Goal: Task Accomplishment & Management: Complete application form

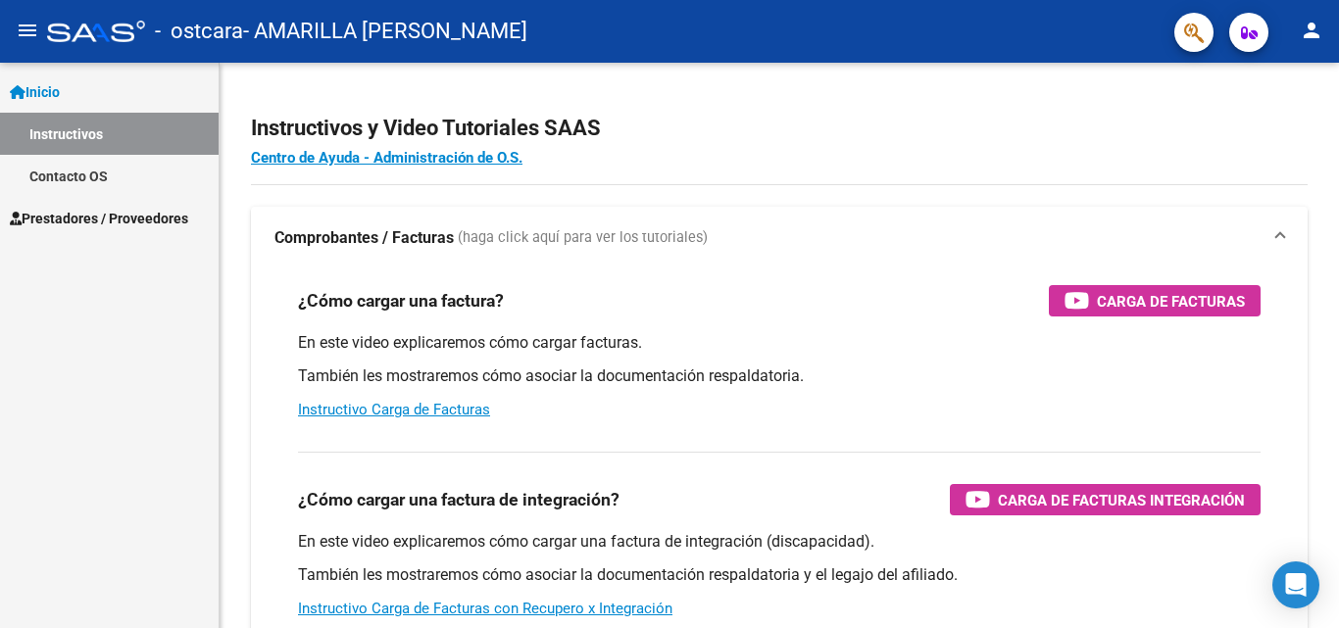
click at [52, 131] on link "Instructivos" at bounding box center [109, 134] width 219 height 42
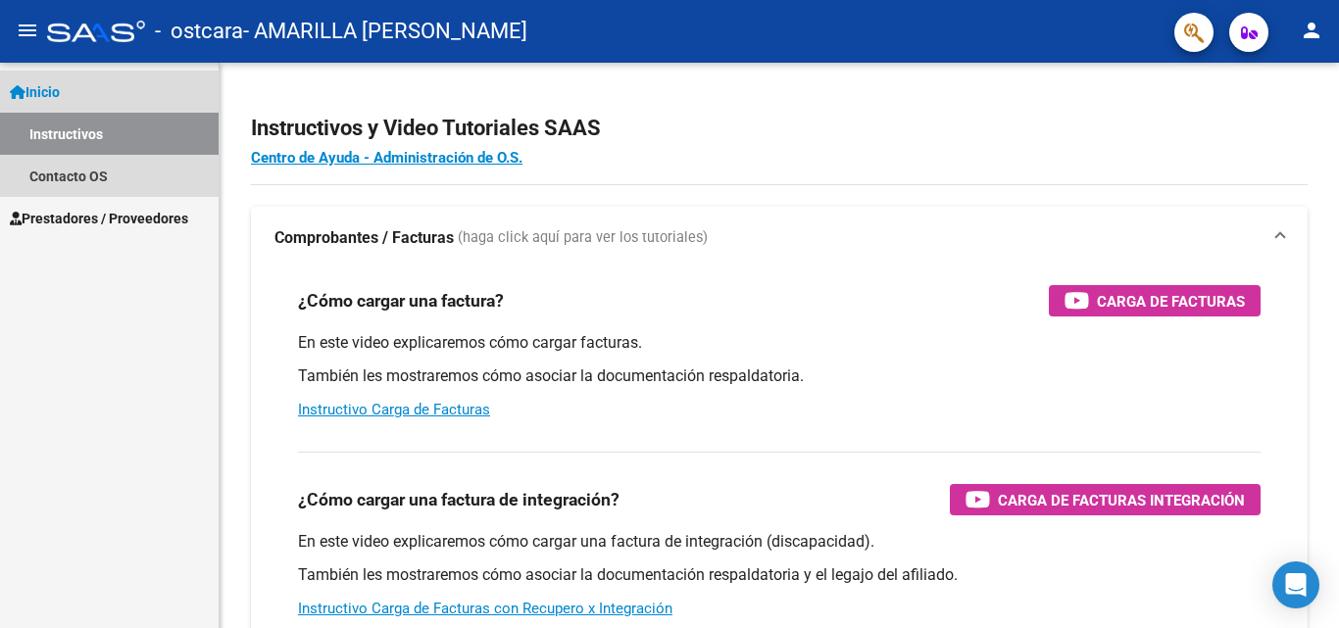
click at [52, 131] on link "Instructivos" at bounding box center [109, 134] width 219 height 42
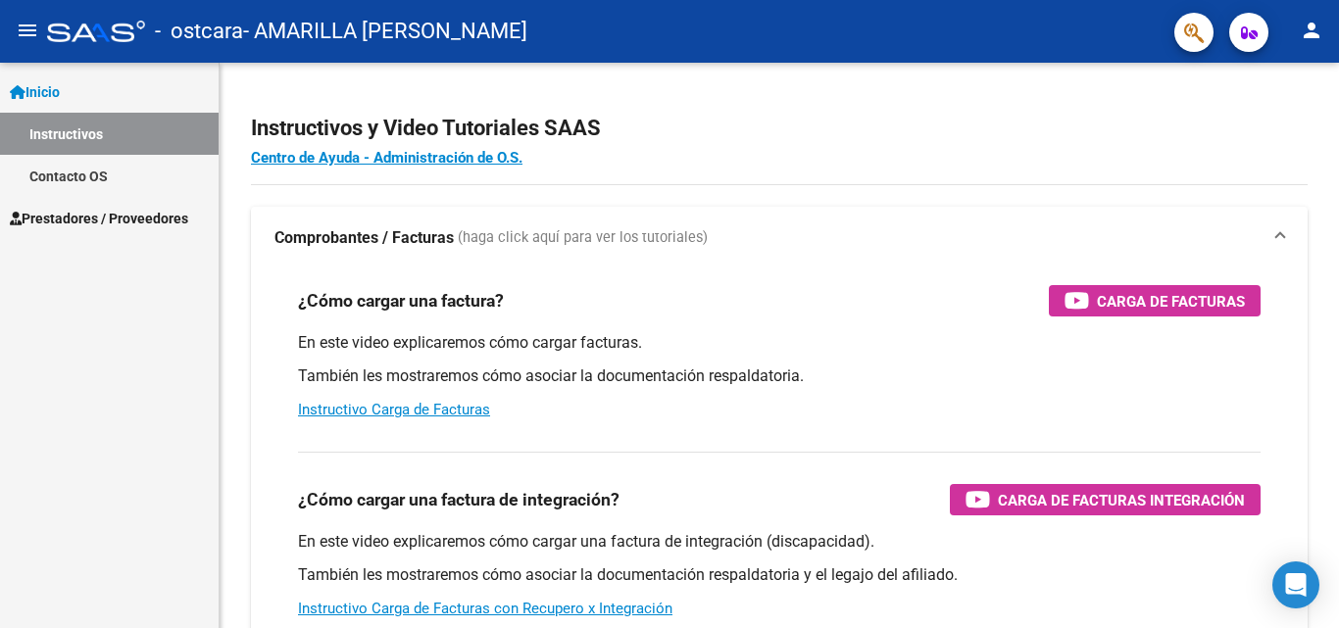
click at [34, 86] on span "Inicio" at bounding box center [35, 92] width 50 height 22
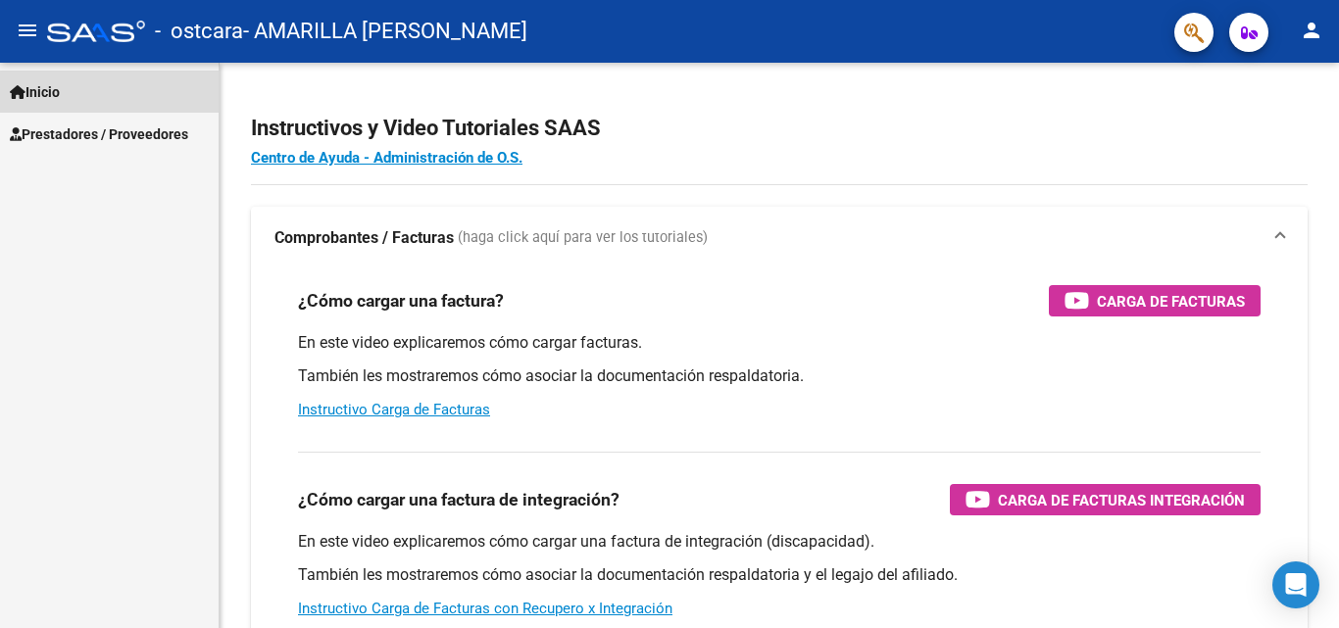
click at [34, 86] on span "Inicio" at bounding box center [35, 92] width 50 height 22
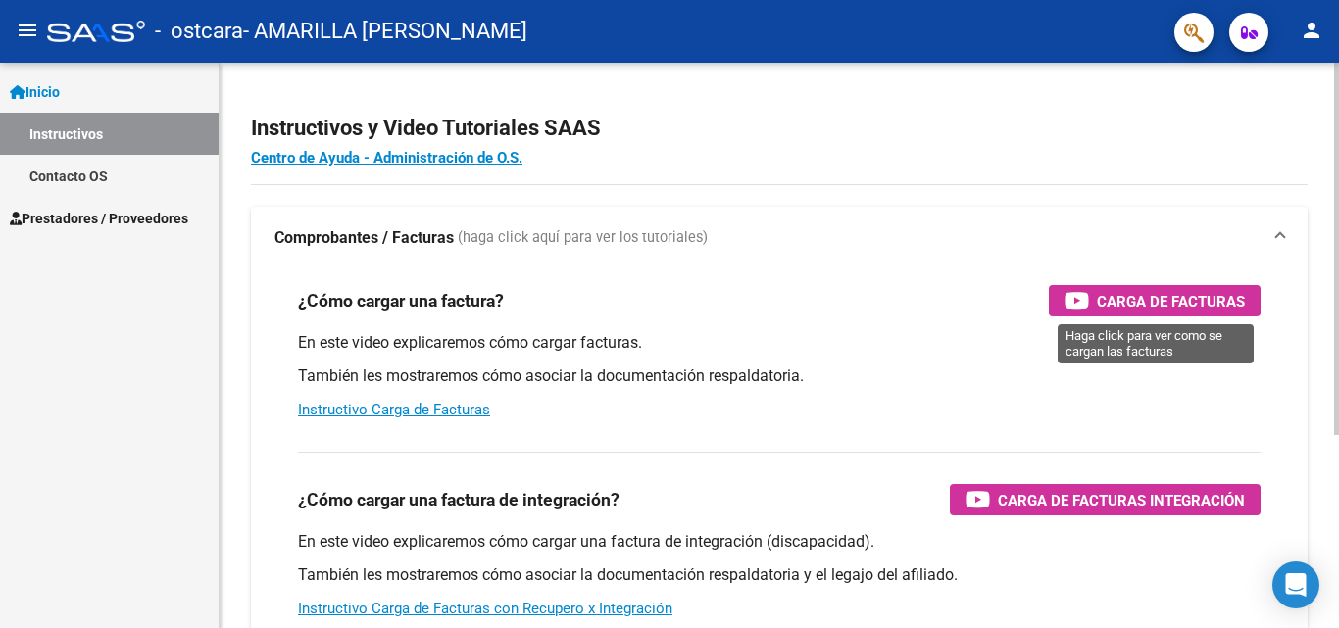
click at [1113, 301] on span "Carga de Facturas" at bounding box center [1171, 301] width 148 height 25
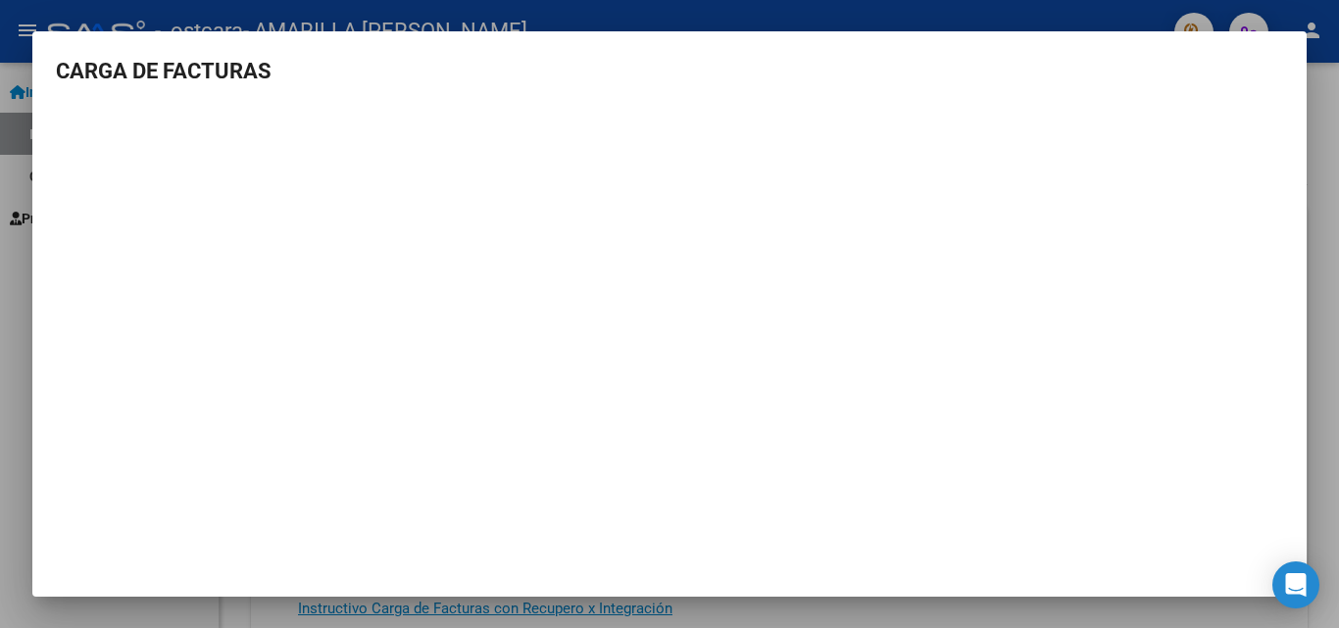
click at [501, 20] on div at bounding box center [669, 314] width 1339 height 628
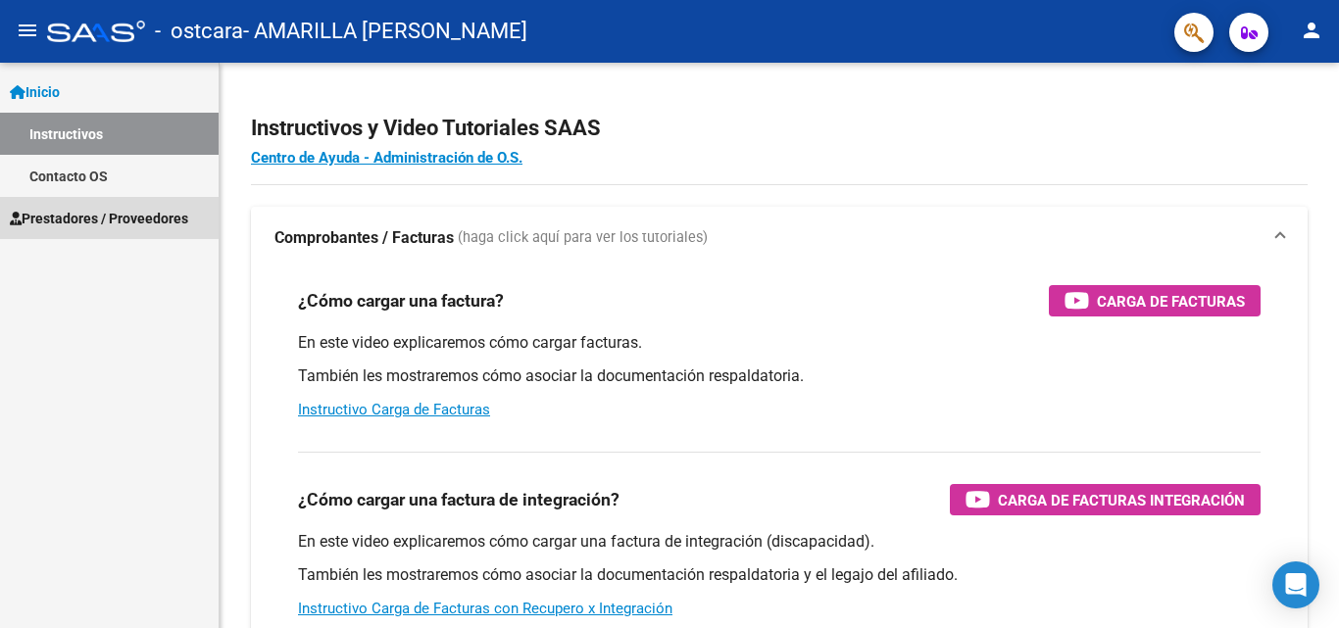
click at [71, 216] on span "Prestadores / Proveedores" at bounding box center [99, 219] width 178 height 22
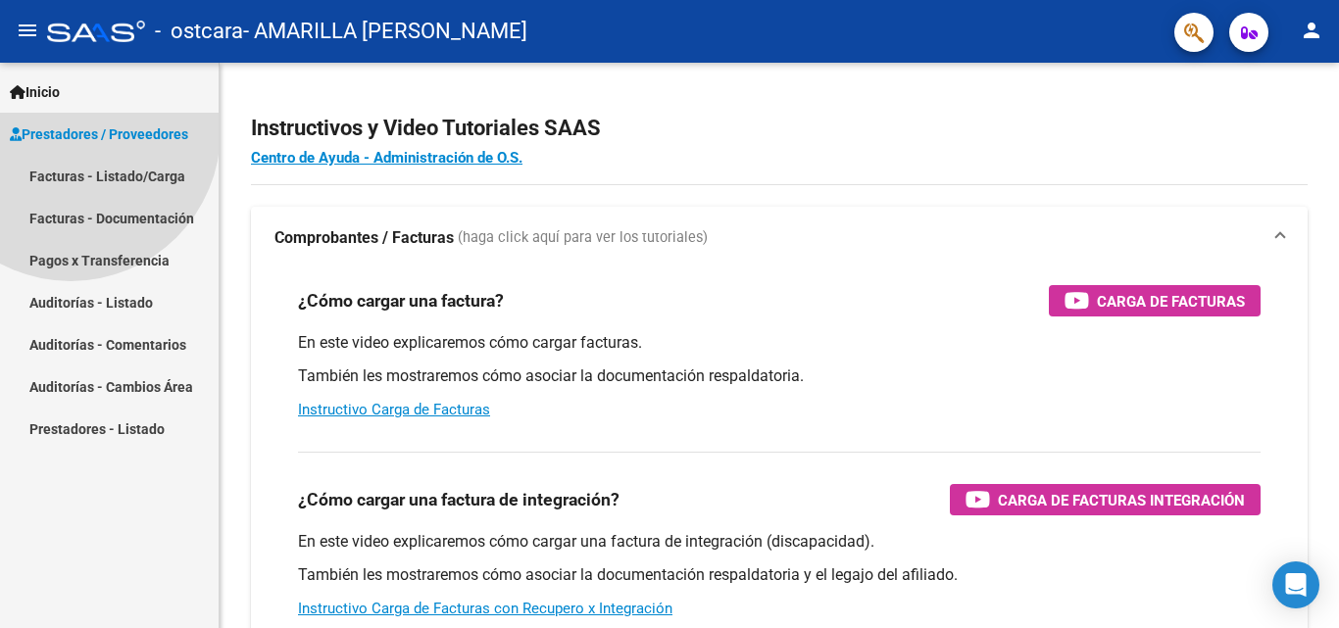
click at [71, 216] on span "Prestadores / Proveedores Facturas - Listado/Carga Facturas - Documentación Pag…" at bounding box center [109, 281] width 219 height 337
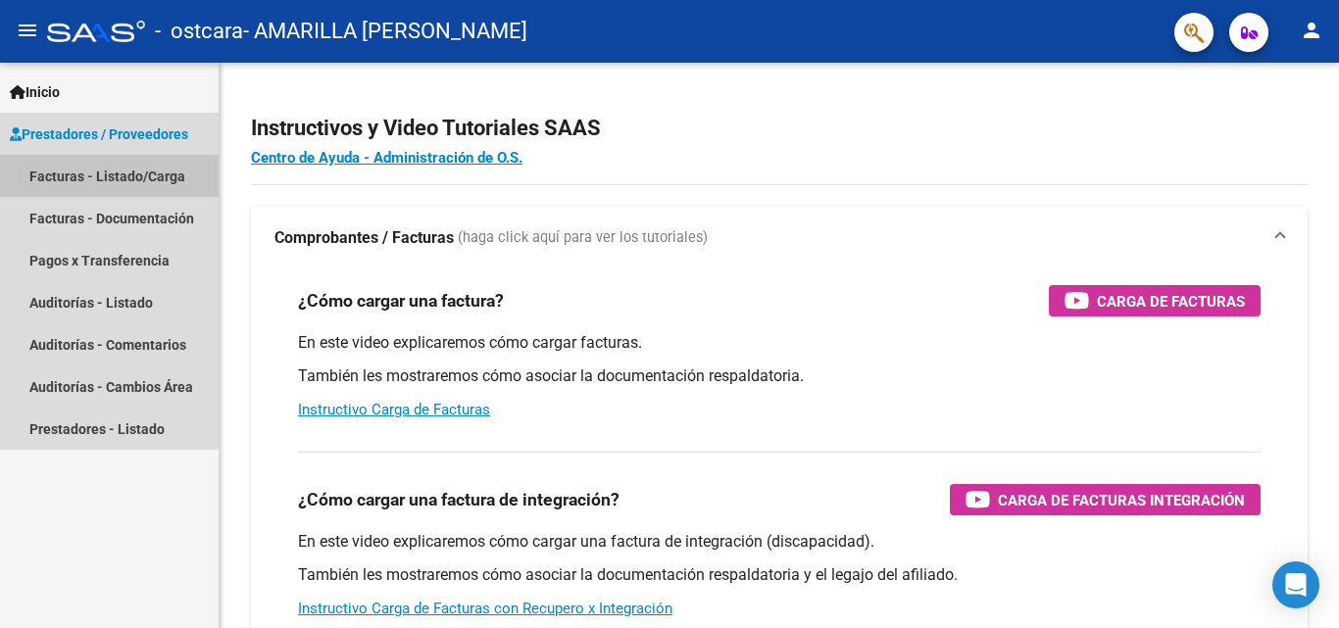
click at [64, 175] on link "Facturas - Listado/Carga" at bounding box center [109, 176] width 219 height 42
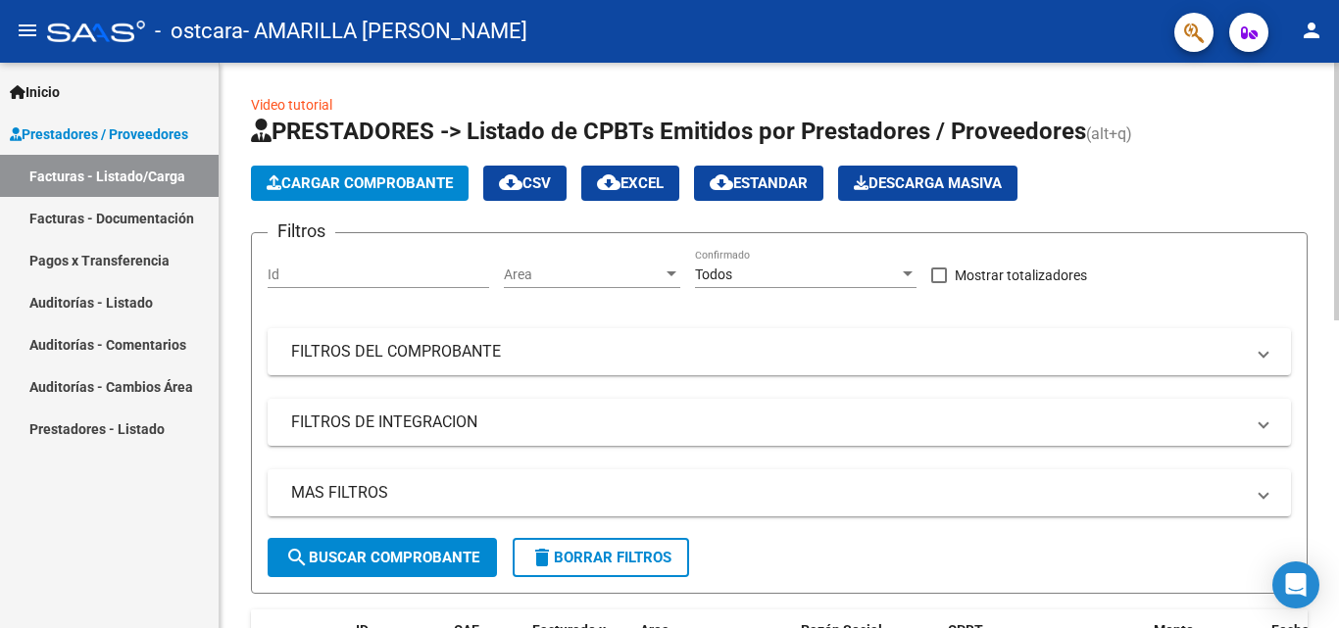
click at [338, 176] on span "Cargar Comprobante" at bounding box center [360, 184] width 186 height 18
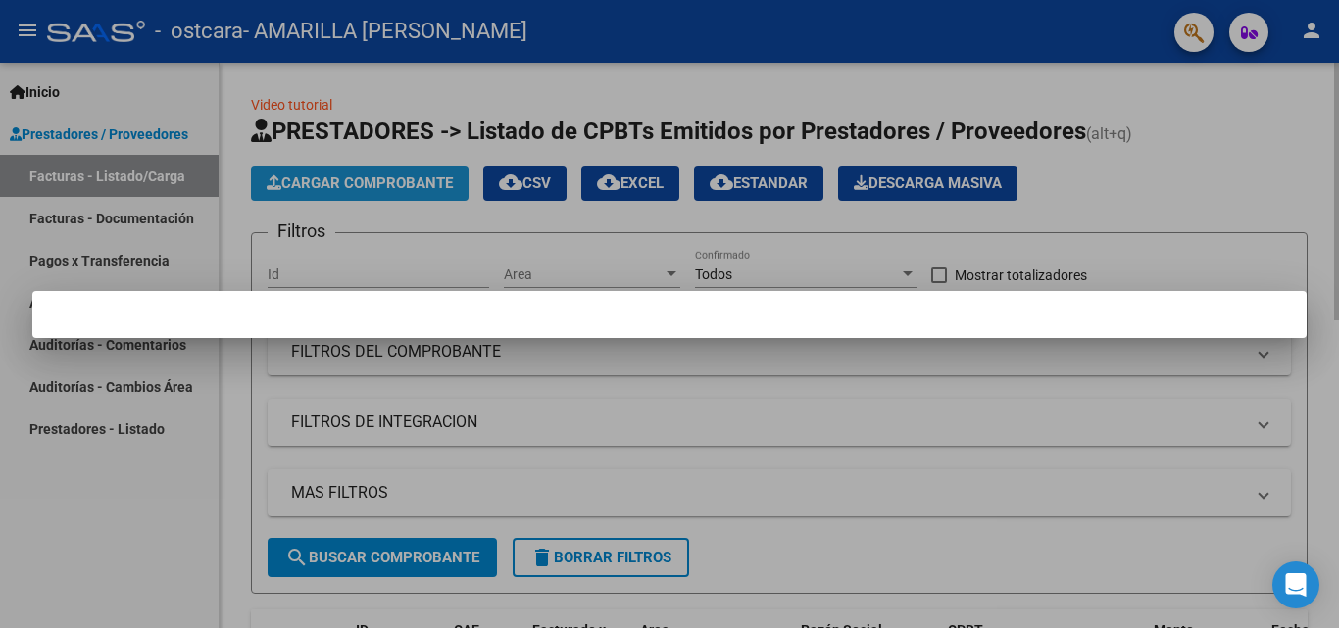
click at [338, 176] on div at bounding box center [669, 314] width 1339 height 628
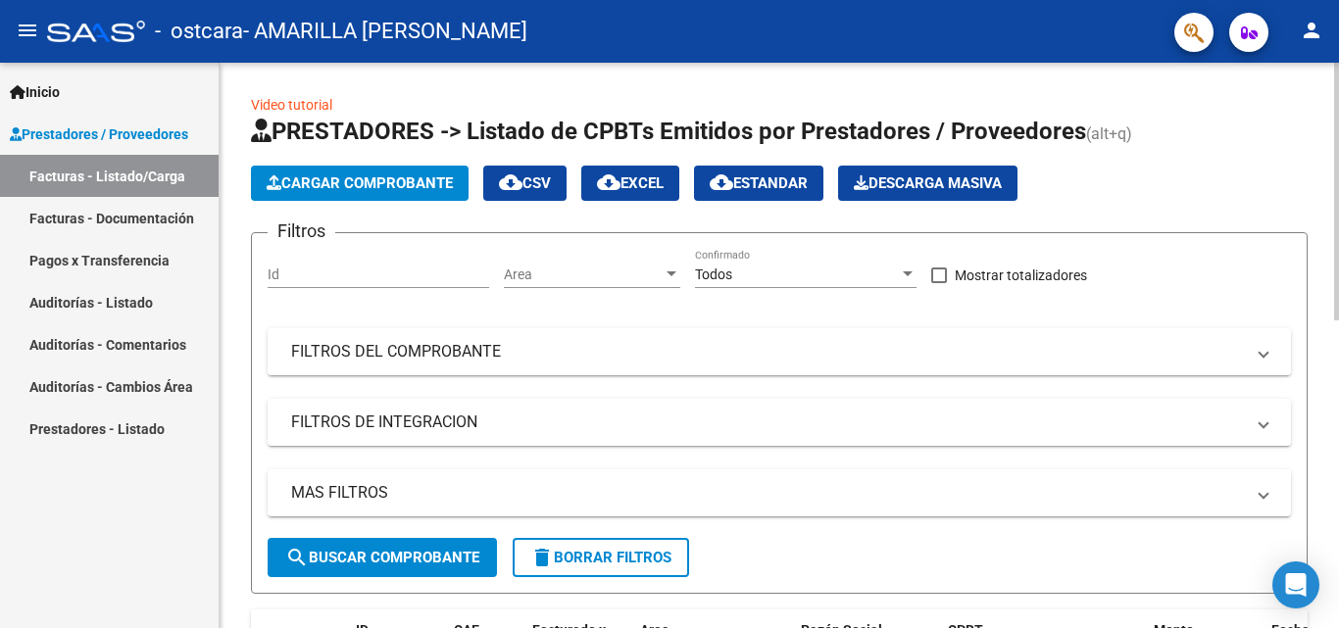
click at [332, 176] on span "Cargar Comprobante" at bounding box center [360, 184] width 186 height 18
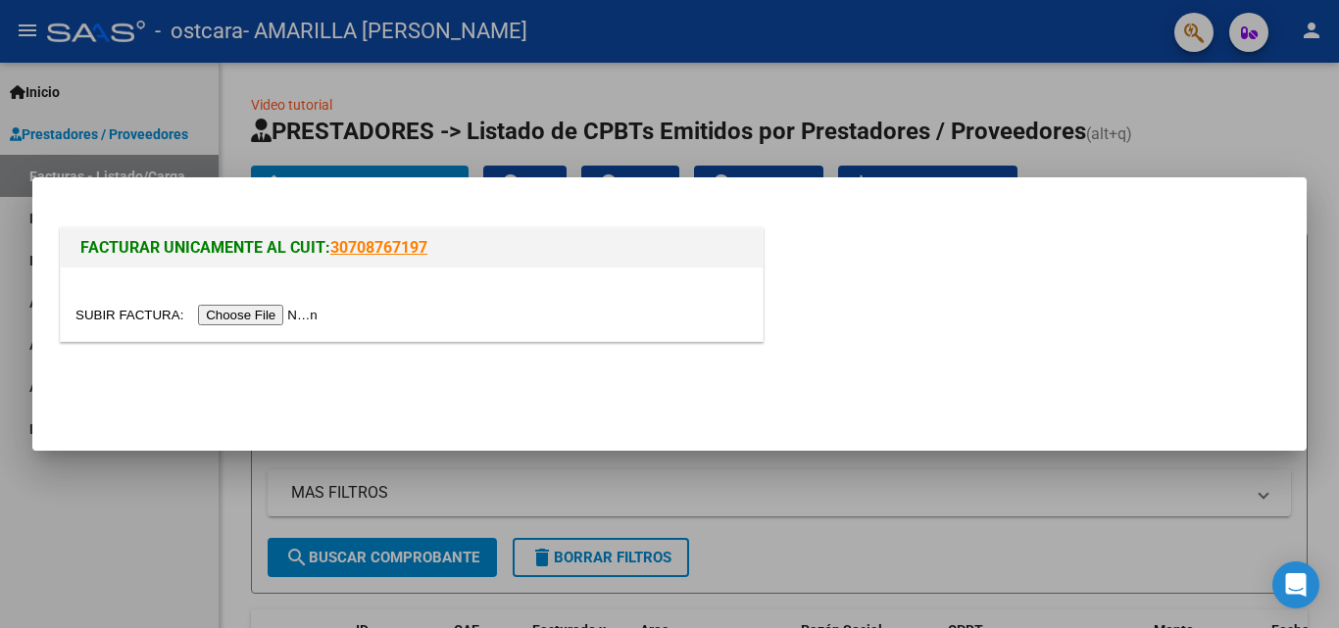
click at [273, 322] on input "file" at bounding box center [199, 315] width 248 height 21
click at [285, 321] on input "file" at bounding box center [199, 315] width 248 height 21
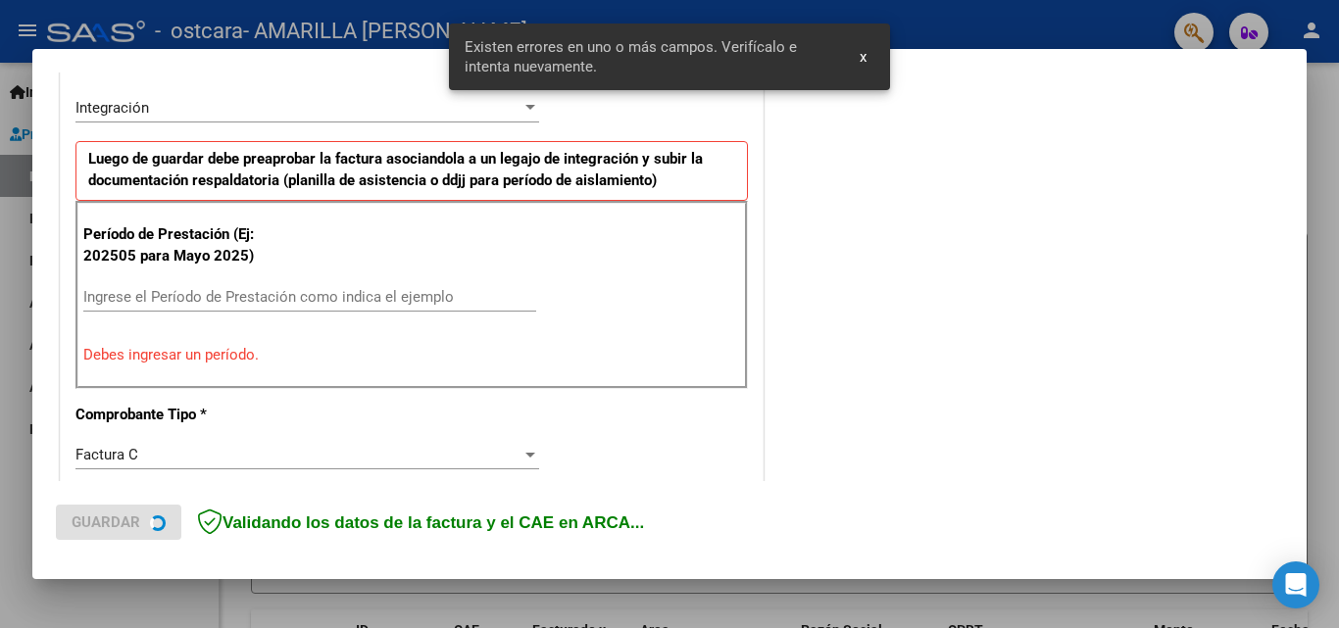
scroll to position [479, 0]
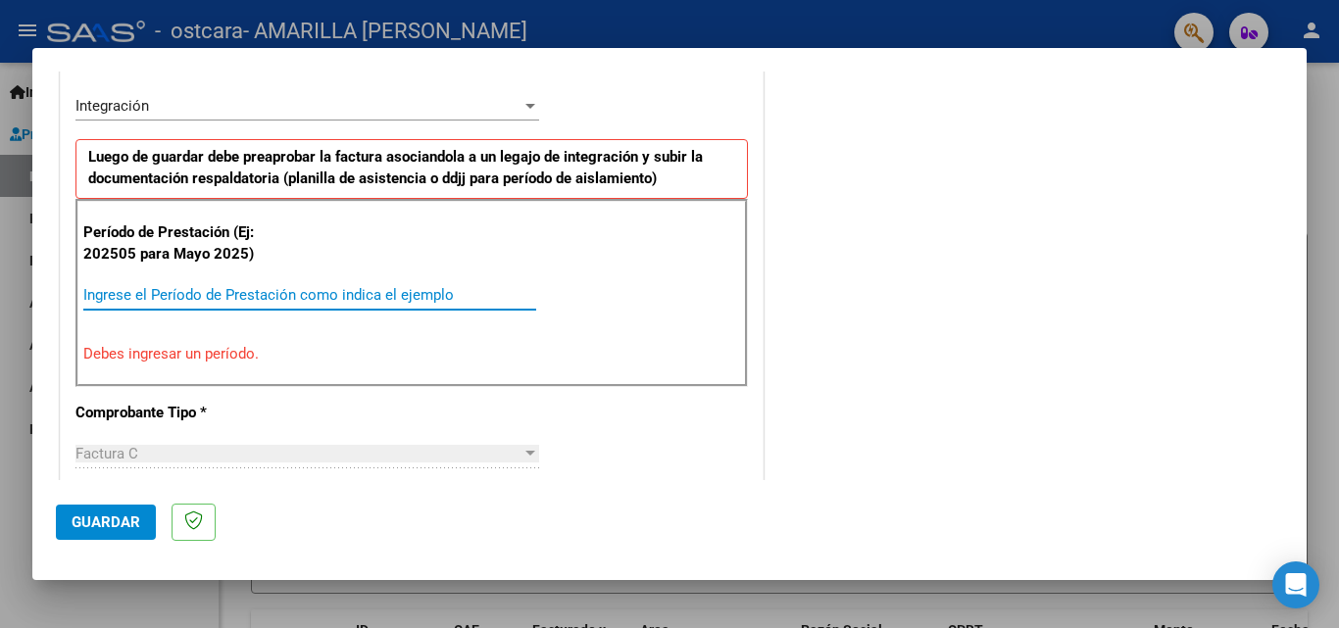
click at [103, 289] on input "Ingrese el Período de Prestación como indica el ejemplo" at bounding box center [309, 295] width 453 height 18
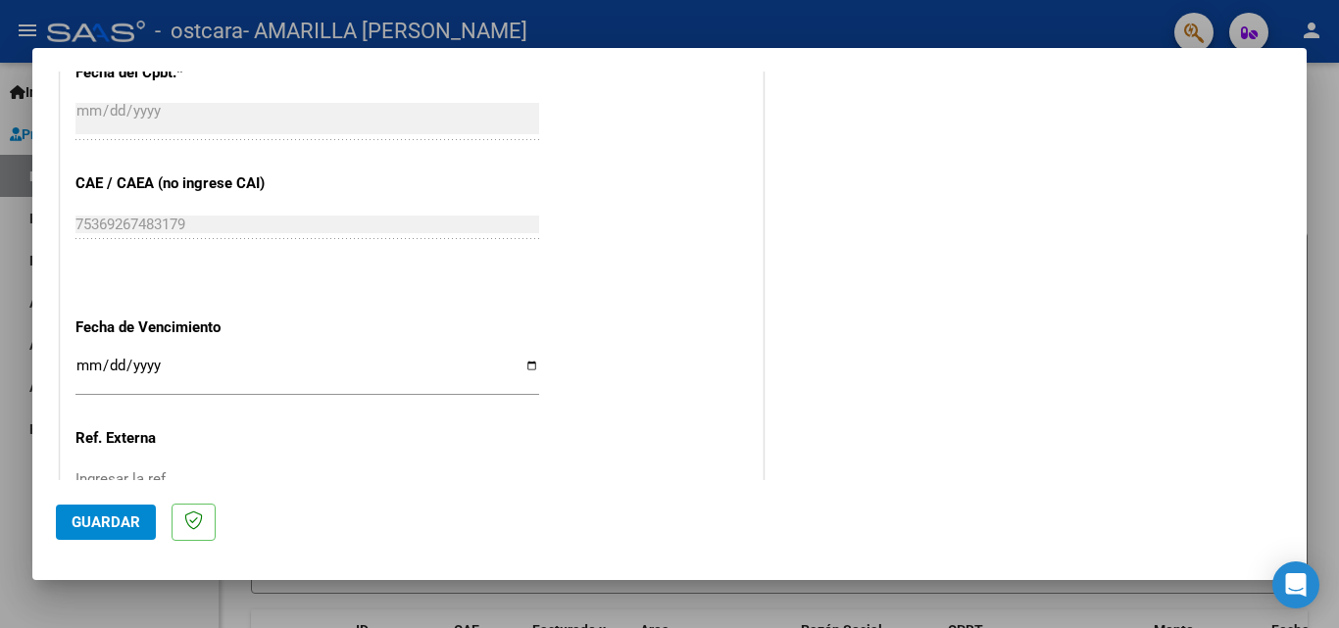
scroll to position [1317, 0]
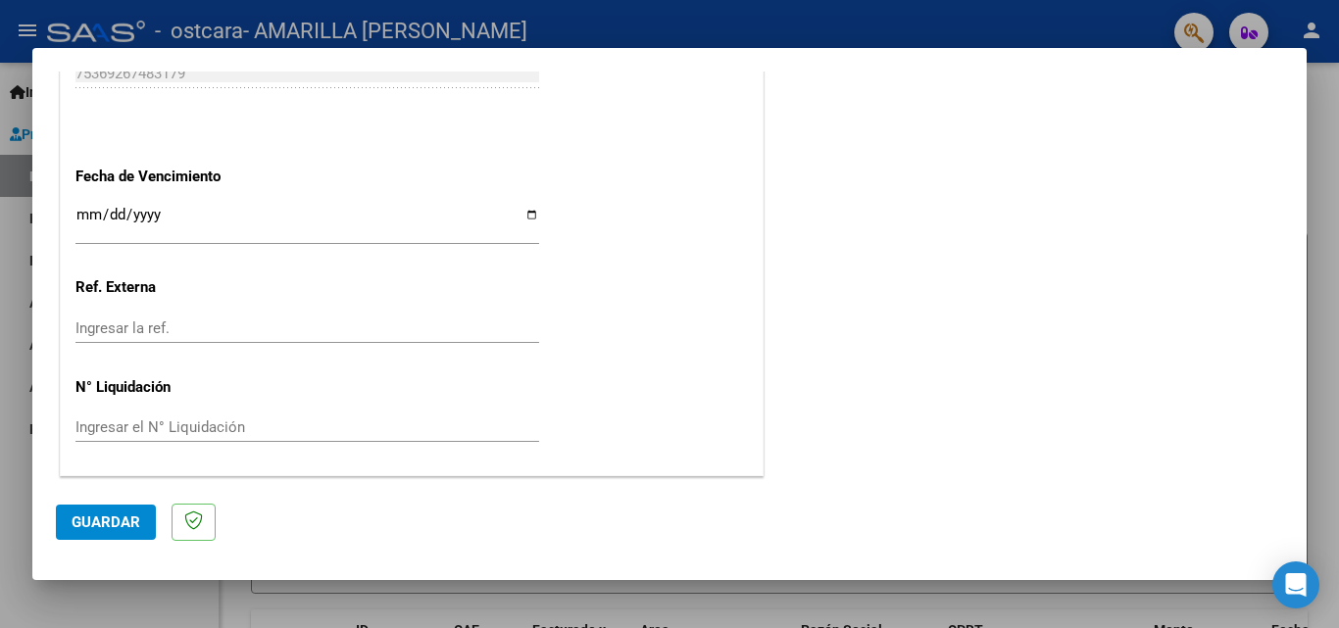
type input "202508"
click at [102, 528] on span "Guardar" at bounding box center [106, 523] width 69 height 18
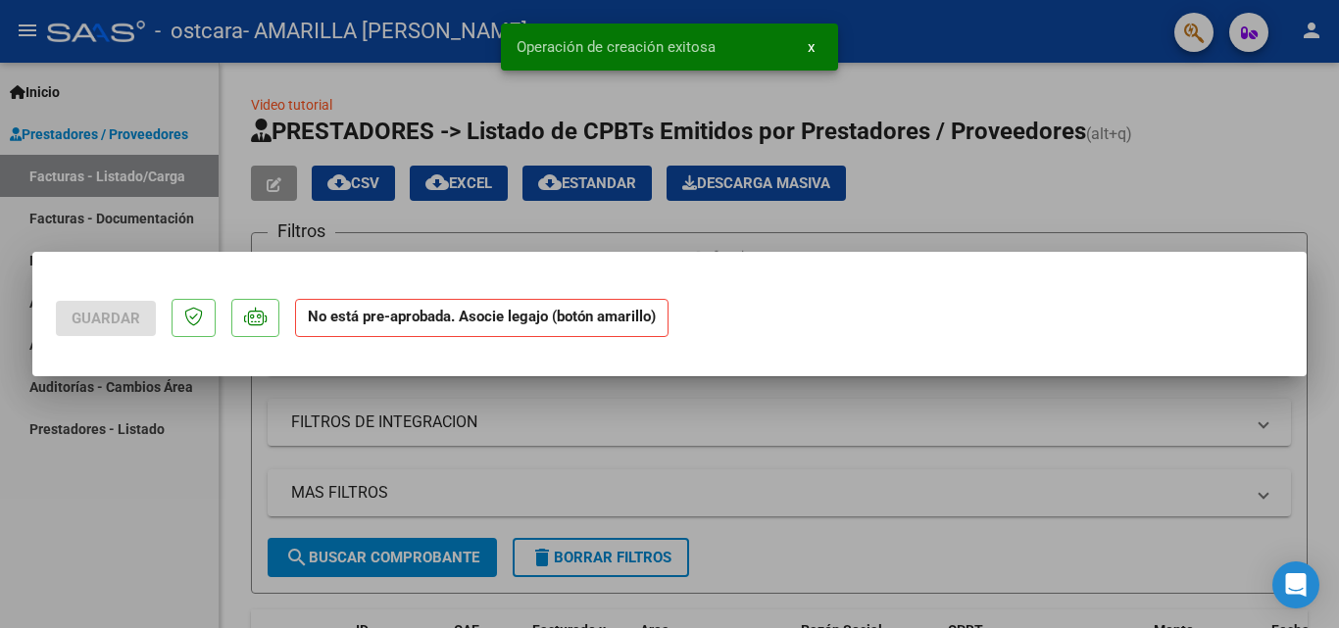
scroll to position [0, 0]
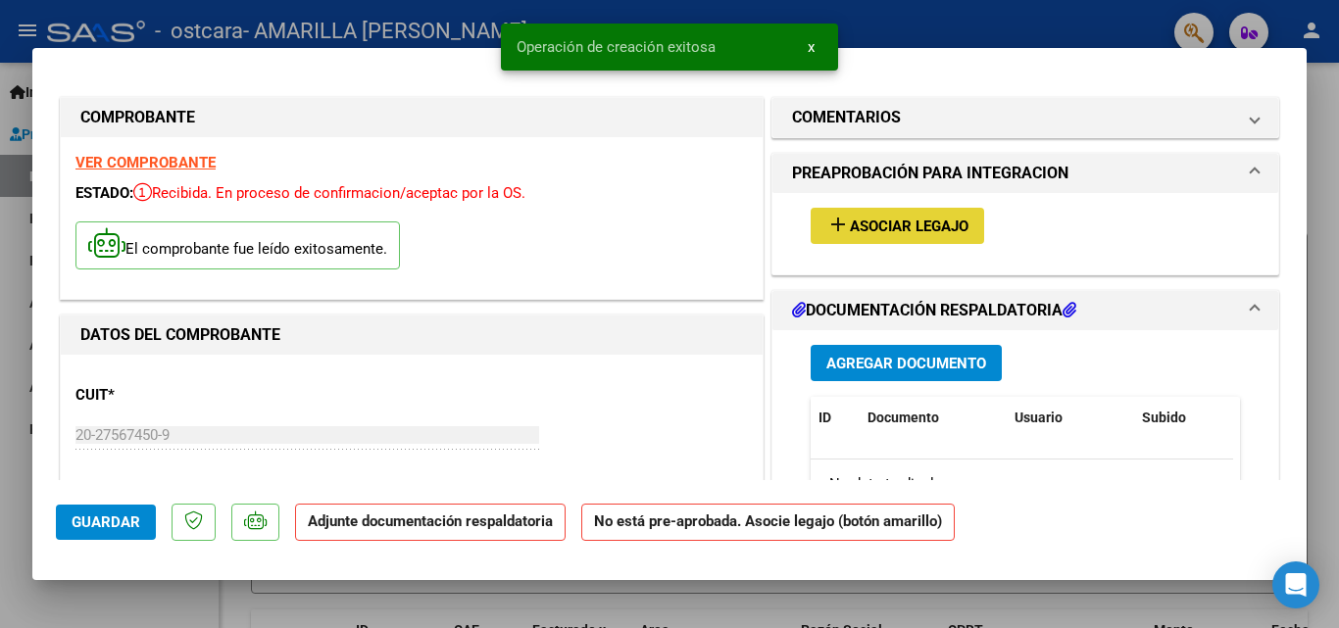
click at [920, 222] on span "Asociar Legajo" at bounding box center [909, 227] width 119 height 18
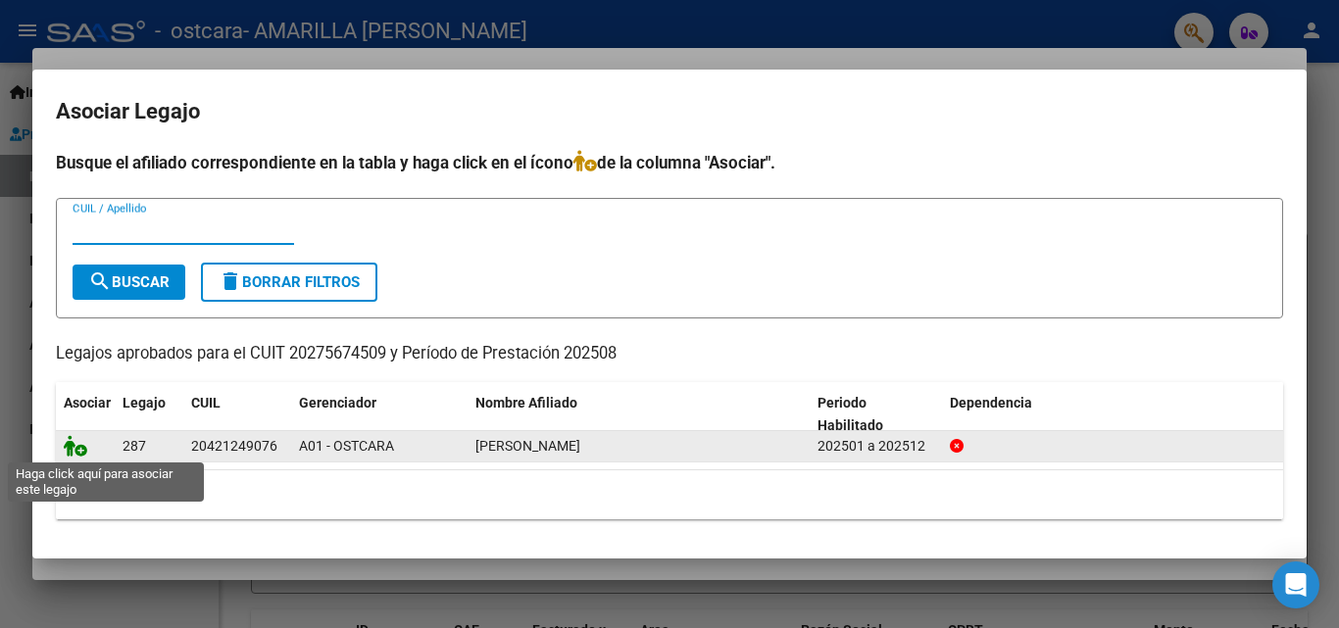
click at [69, 447] on icon at bounding box center [76, 446] width 24 height 22
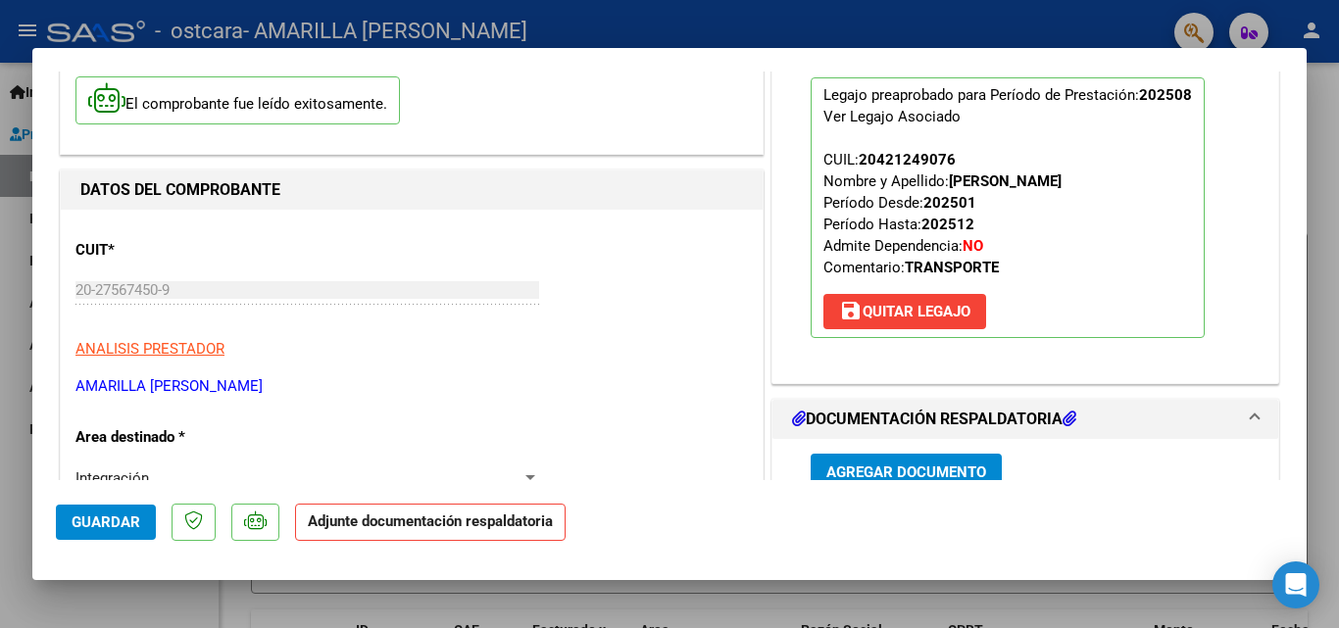
scroll to position [196, 0]
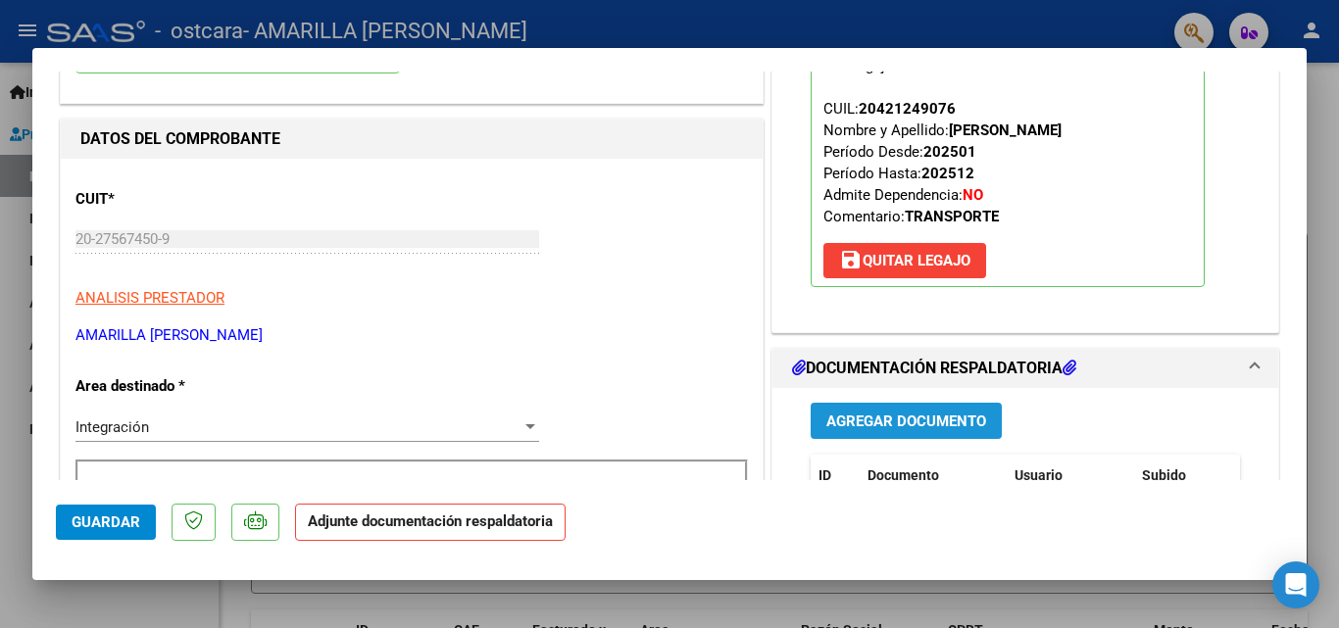
click at [898, 415] on span "Agregar Documento" at bounding box center [907, 422] width 160 height 18
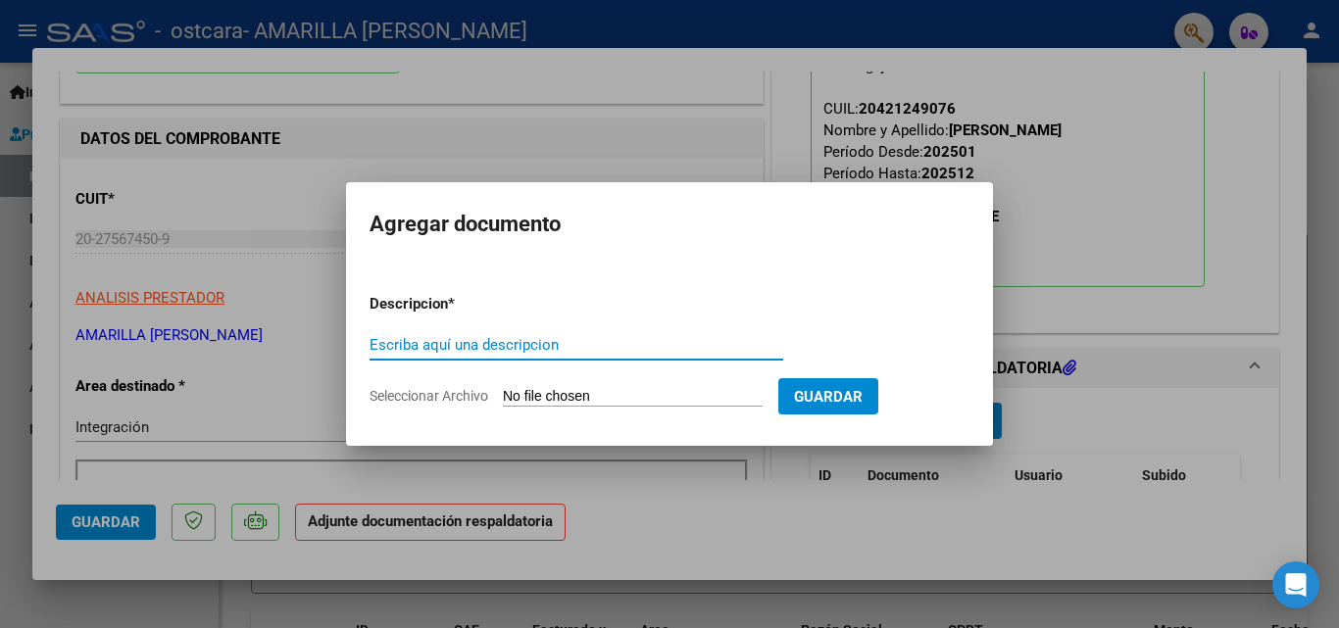
click at [421, 341] on input "Escriba aquí una descripcion" at bounding box center [577, 345] width 414 height 18
click at [422, 346] on input "Escriba aquí una descripcion" at bounding box center [577, 345] width 414 height 18
click at [514, 393] on input "Seleccionar Archivo" at bounding box center [633, 397] width 260 height 19
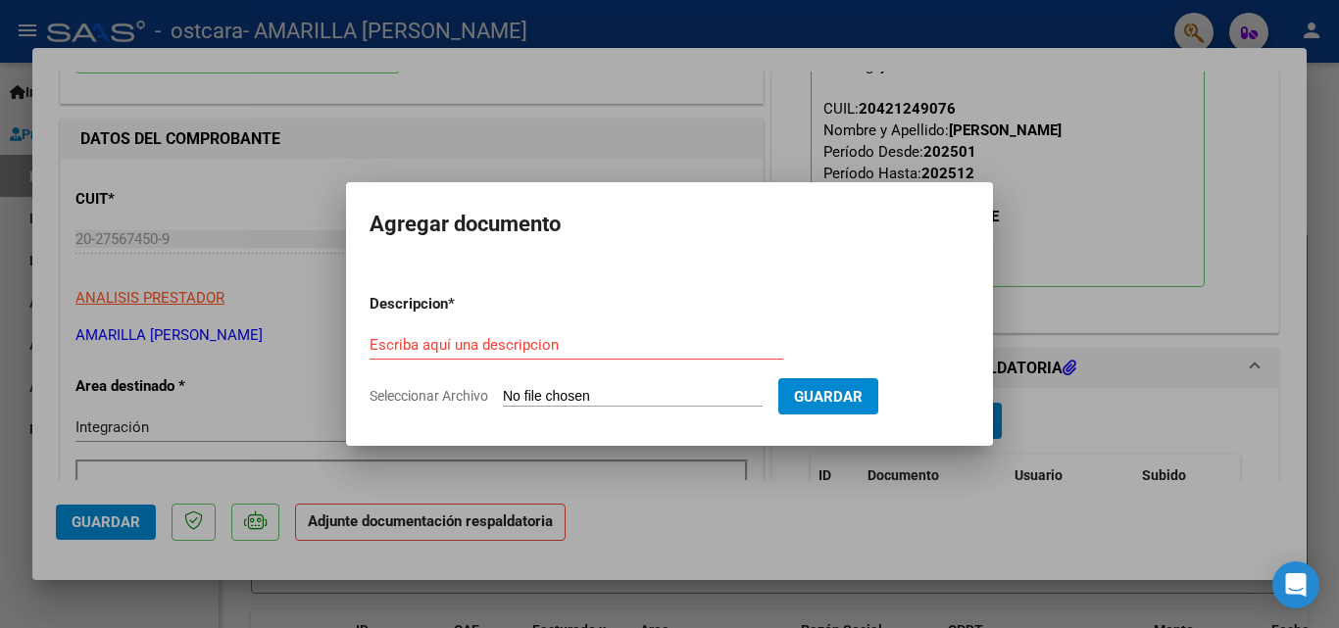
type input "C:\fakepath\asistencia [DATE].pdf"
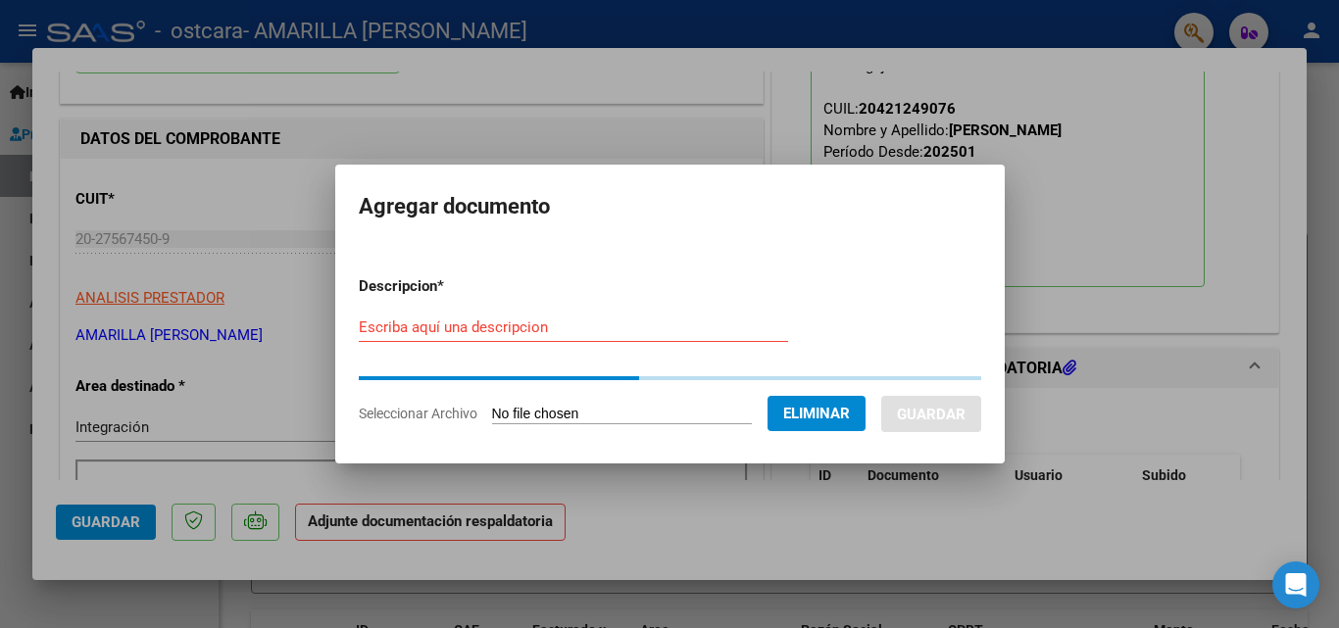
click at [359, 324] on input "Escriba aquí una descripcion" at bounding box center [573, 328] width 429 height 18
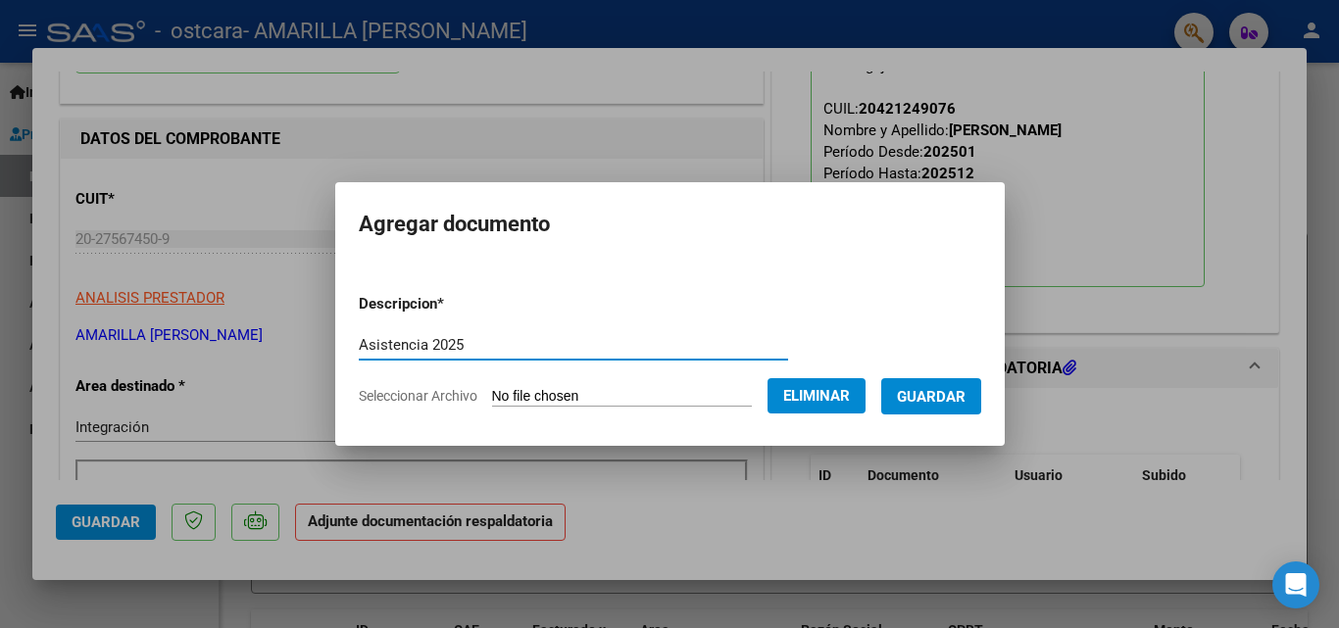
type input "Asistencia 2025"
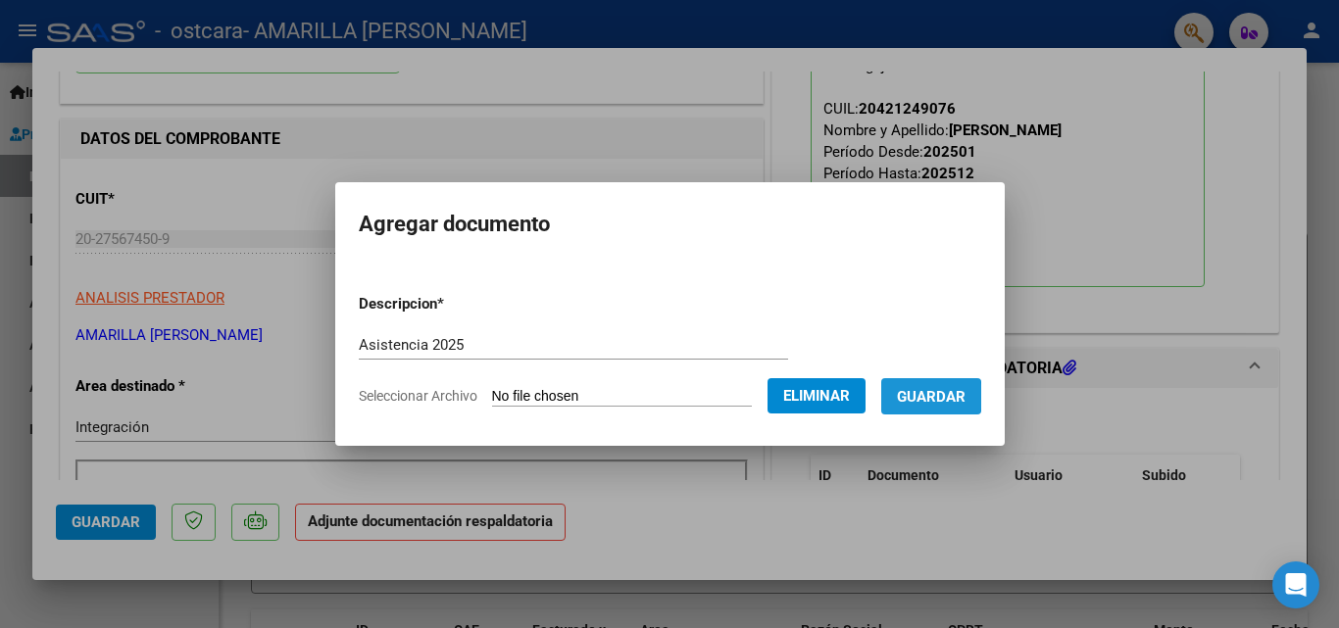
click at [923, 396] on span "Guardar" at bounding box center [931, 397] width 69 height 18
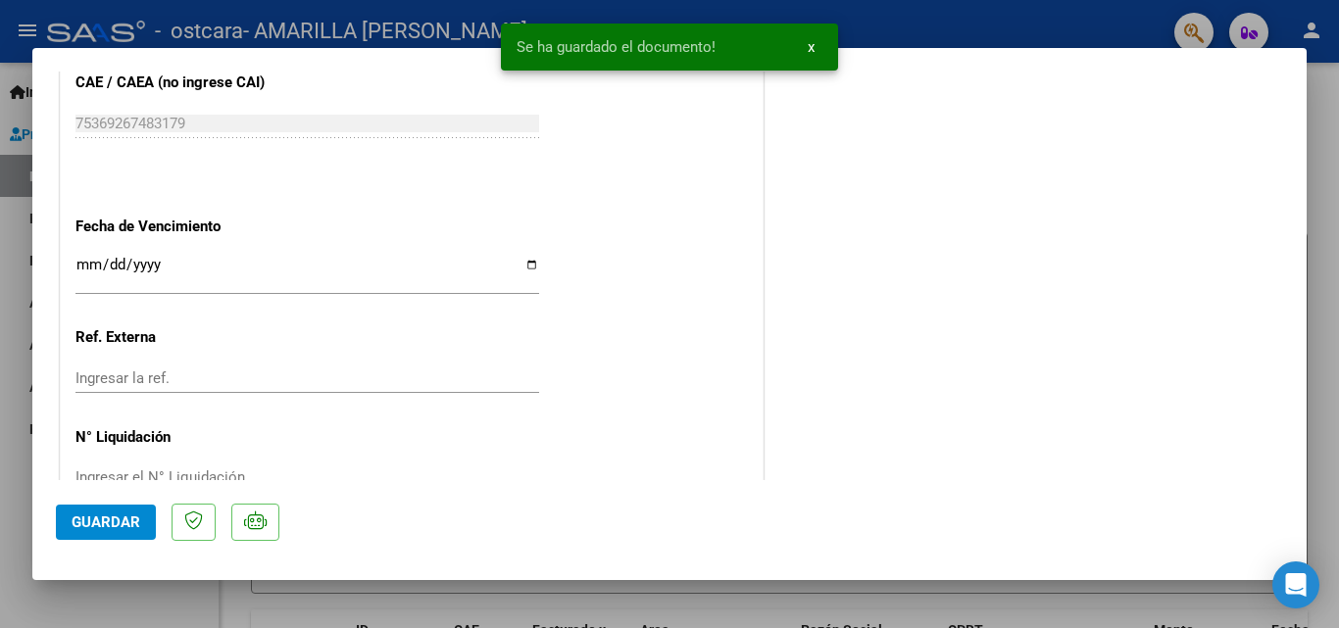
scroll to position [1346, 0]
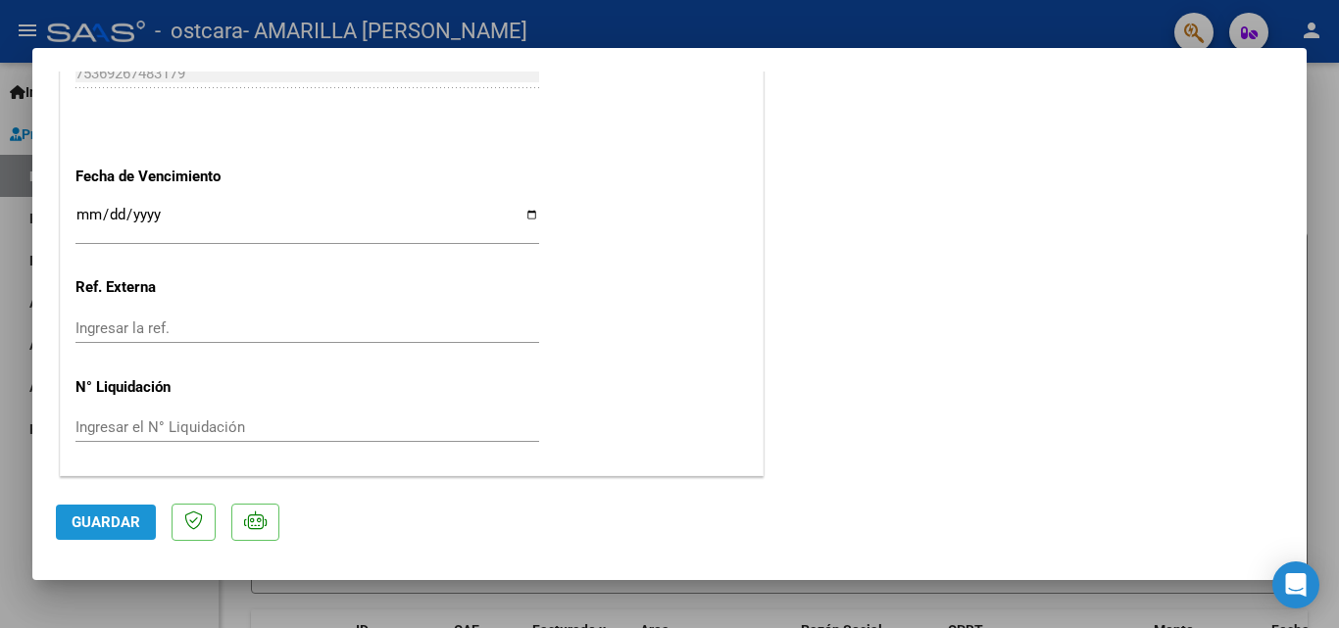
click at [97, 522] on span "Guardar" at bounding box center [106, 523] width 69 height 18
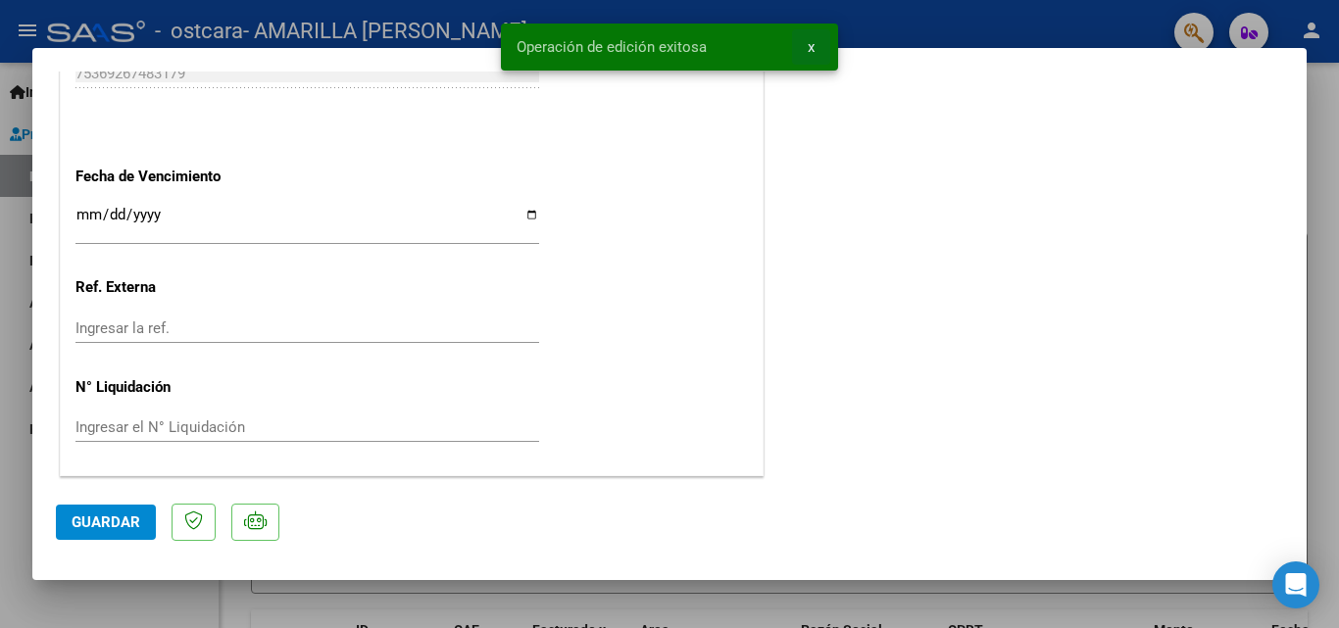
click at [811, 46] on span "x" at bounding box center [811, 47] width 7 height 18
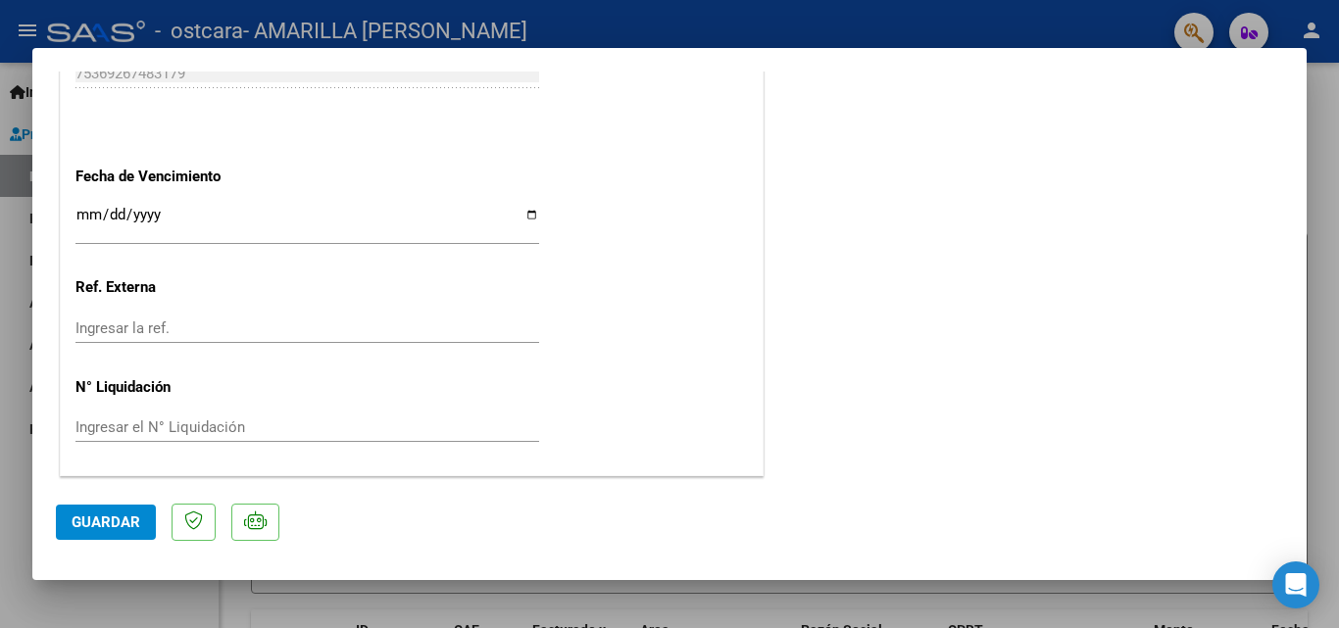
click at [815, 24] on div at bounding box center [669, 314] width 1339 height 628
type input "$ 0,00"
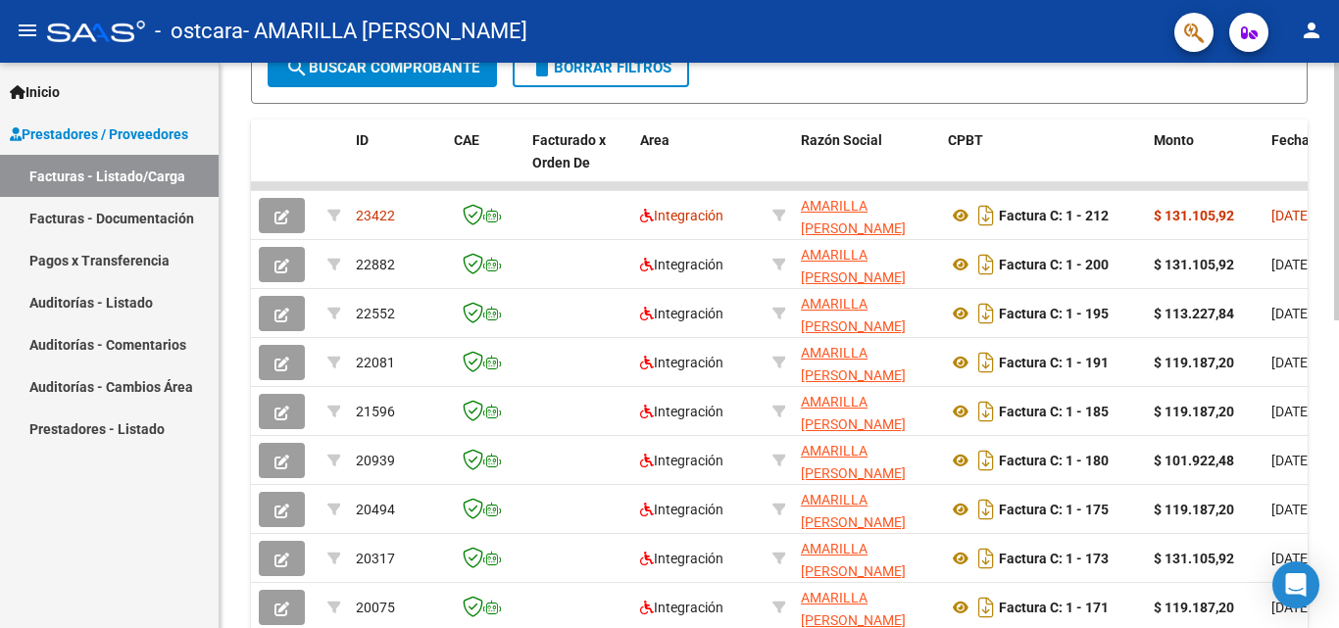
scroll to position [392, 0]
